Goal: Information Seeking & Learning: Learn about a topic

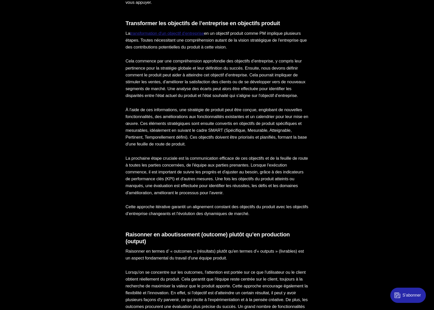
scroll to position [540, 0]
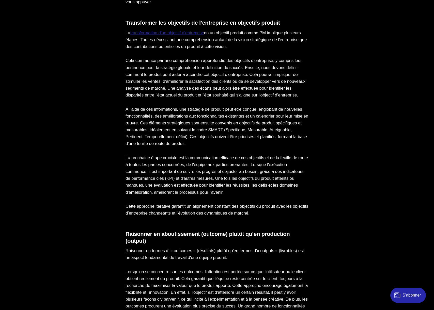
click at [160, 61] on p "Cela commence par une compréhension approfondie des objectifs d’entreprise, y c…" at bounding box center [217, 77] width 183 height 41
drag, startPoint x: 160, startPoint y: 61, endPoint x: 241, endPoint y: 59, distance: 81.4
click at [237, 60] on p "Cela commence par une compréhension approfondie des objectifs d’entreprise, y c…" at bounding box center [217, 77] width 183 height 41
click at [183, 71] on p "Cela commence par une compréhension approfondie des objectifs d’entreprise, y c…" at bounding box center [217, 77] width 183 height 41
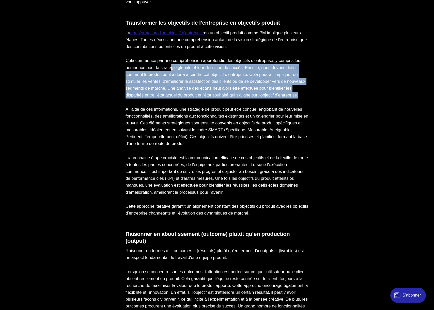
drag, startPoint x: 183, startPoint y: 71, endPoint x: 200, endPoint y: 99, distance: 33.6
click at [200, 99] on p "Cela commence par une compréhension approfondie des objectifs d’entreprise, y c…" at bounding box center [217, 77] width 183 height 41
click at [197, 80] on p "Cela commence par une compréhension approfondie des objectifs d’entreprise, y c…" at bounding box center [217, 77] width 183 height 41
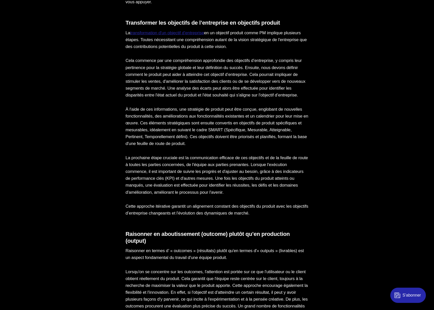
click at [197, 81] on p "Cela commence par une compréhension approfondie des objectifs d’entreprise, y c…" at bounding box center [217, 77] width 183 height 41
drag, startPoint x: 197, startPoint y: 81, endPoint x: 220, endPoint y: 81, distance: 23.1
click at [220, 81] on p "Cela commence par une compréhension approfondie des objectifs d’entreprise, y c…" at bounding box center [217, 77] width 183 height 41
drag, startPoint x: 220, startPoint y: 81, endPoint x: 210, endPoint y: 82, distance: 10.0
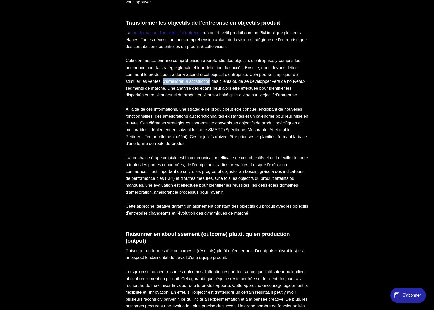
click at [210, 82] on p "Cela commence par une compréhension approfondie des objectifs d’entreprise, y c…" at bounding box center [217, 77] width 183 height 41
click at [212, 82] on p "Cela commence par une compréhension approfondie des objectifs d’entreprise, y c…" at bounding box center [217, 77] width 183 height 41
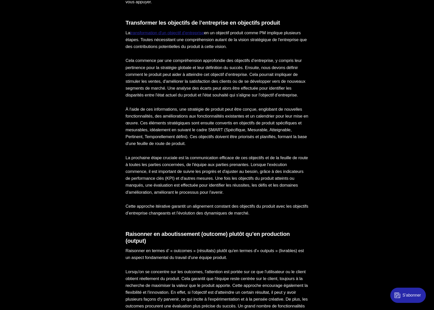
click at [221, 79] on p "Cela commence par une compréhension approfondie des objectifs d’entreprise, y c…" at bounding box center [217, 77] width 183 height 41
click at [226, 80] on p "Cela commence par une compréhension approfondie des objectifs d’entreprise, y c…" at bounding box center [217, 77] width 183 height 41
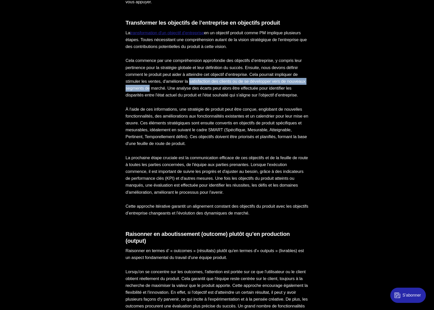
drag, startPoint x: 226, startPoint y: 80, endPoint x: 185, endPoint y: 87, distance: 41.8
click at [185, 87] on p "Cela commence par une compréhension approfondie des objectifs d’entreprise, y c…" at bounding box center [217, 77] width 183 height 41
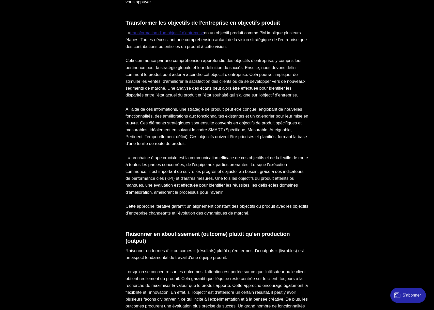
click at [235, 93] on p "Cela commence par une compréhension approfondie des objectifs d’entreprise, y c…" at bounding box center [217, 77] width 183 height 41
click at [212, 89] on p "Cela commence par une compréhension approfondie des objectifs d’entreprise, y c…" at bounding box center [217, 77] width 183 height 41
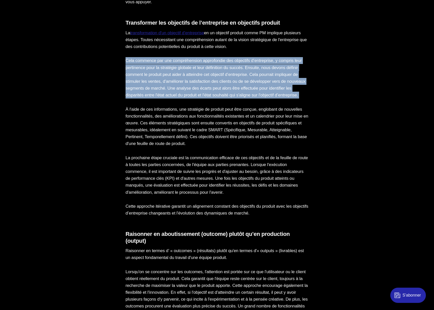
click at [214, 89] on p "Cela commence par une compréhension approfondie des objectifs d’entreprise, y c…" at bounding box center [217, 77] width 183 height 41
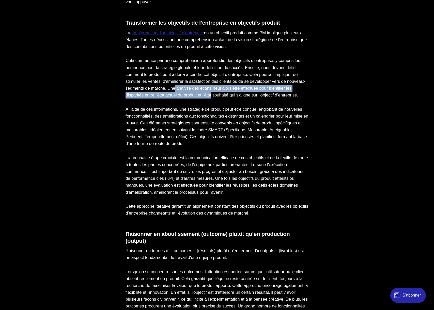
drag, startPoint x: 214, startPoint y: 89, endPoint x: 248, endPoint y: 96, distance: 34.6
click at [248, 96] on p "Cela commence par une compréhension approfondie des objectifs d’entreprise, y c…" at bounding box center [217, 77] width 183 height 41
